Goal: Task Accomplishment & Management: Use online tool/utility

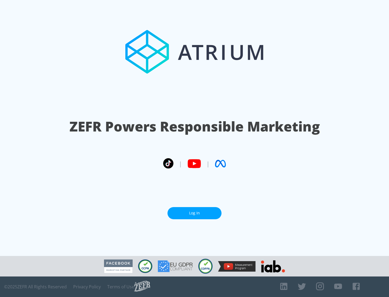
click at [194, 213] on link "Log In" at bounding box center [194, 213] width 54 height 12
